Goal: Navigation & Orientation: Find specific page/section

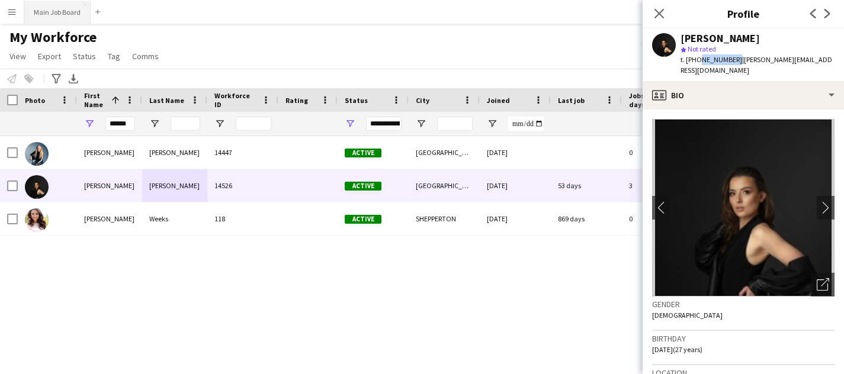
click at [63, 18] on button "Main Job Board Close" at bounding box center [57, 12] width 66 height 23
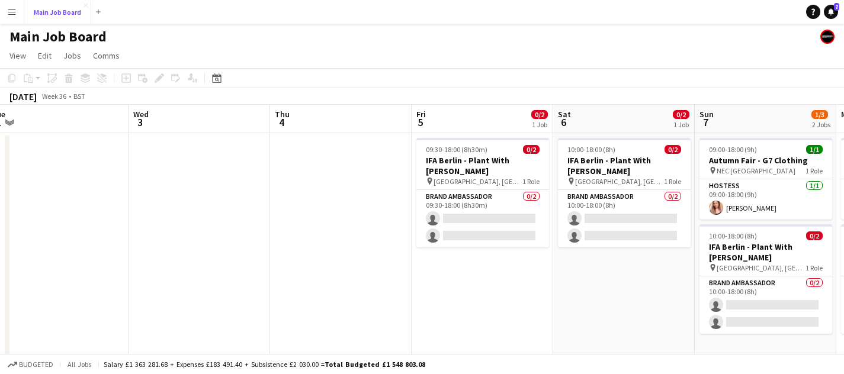
scroll to position [0, 441]
